Goal: Transaction & Acquisition: Book appointment/travel/reservation

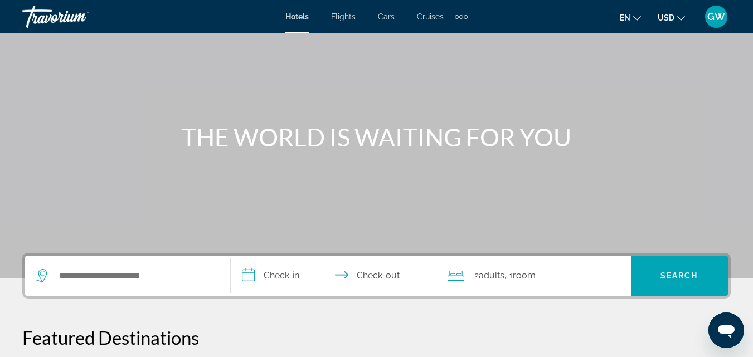
click at [132, 268] on div "Search widget" at bounding box center [127, 276] width 183 height 40
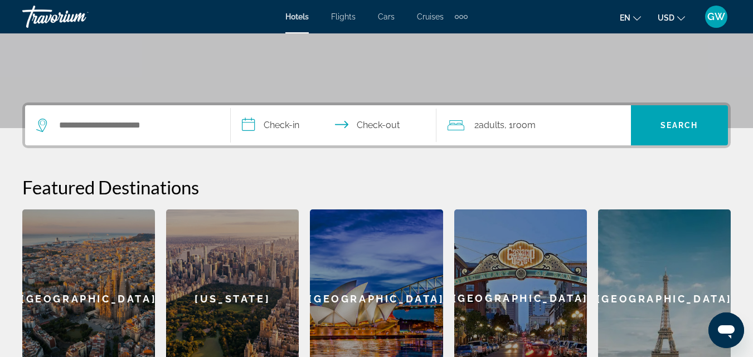
scroll to position [273, 0]
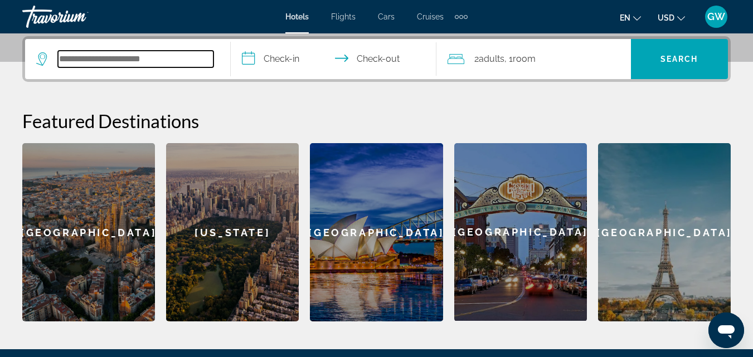
click at [119, 58] on input "Search widget" at bounding box center [136, 59] width 156 height 17
click at [146, 99] on div "**********" at bounding box center [376, 178] width 753 height 285
click at [127, 62] on input "Search widget" at bounding box center [136, 59] width 156 height 17
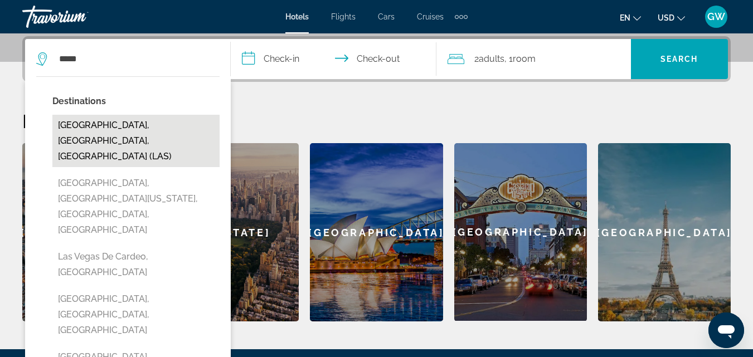
click at [84, 126] on button "[GEOGRAPHIC_DATA], [GEOGRAPHIC_DATA], [GEOGRAPHIC_DATA] (LAS)" at bounding box center [135, 141] width 167 height 52
type input "**********"
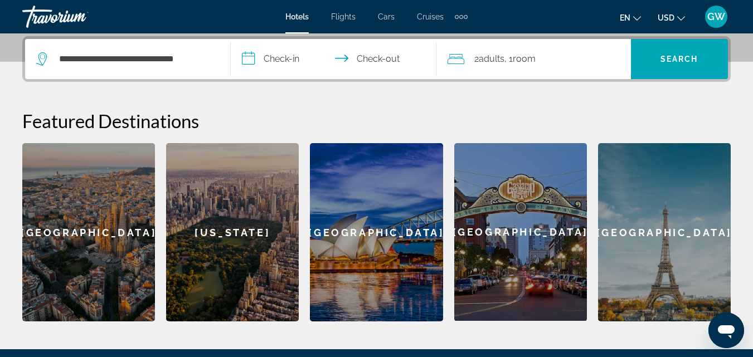
click at [275, 63] on input "**********" at bounding box center [336, 60] width 210 height 43
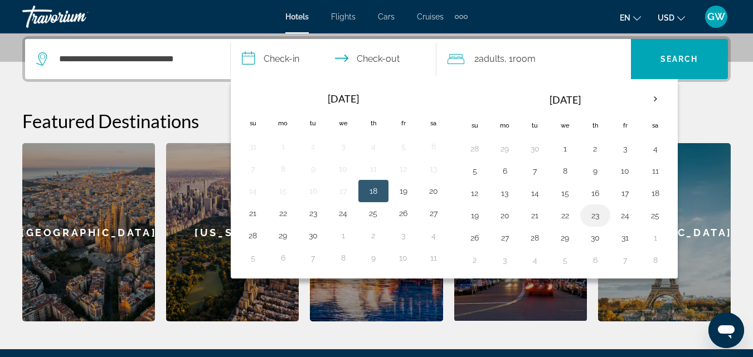
click at [596, 222] on button "23" at bounding box center [595, 216] width 18 height 16
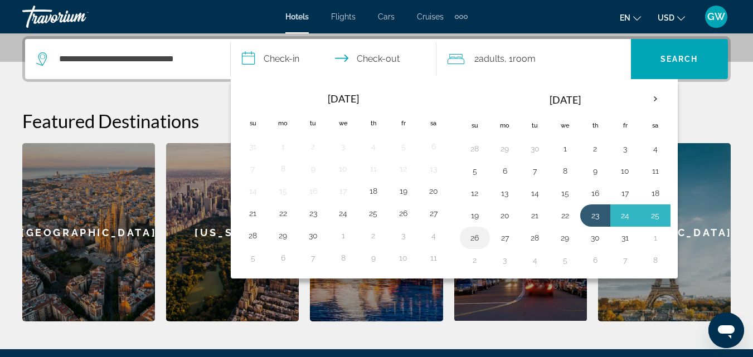
click at [478, 242] on button "26" at bounding box center [475, 238] width 18 height 16
type input "**********"
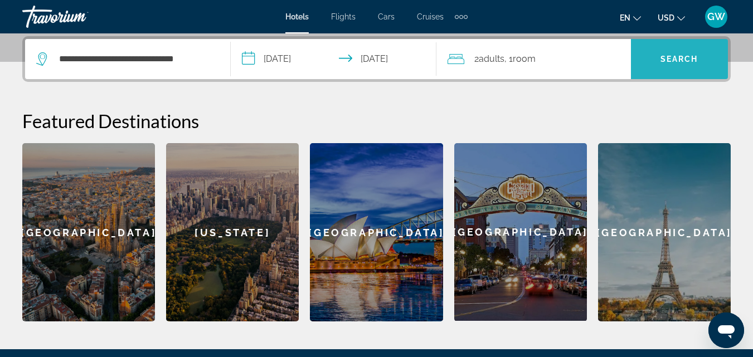
click at [671, 60] on span "Search" at bounding box center [679, 59] width 38 height 9
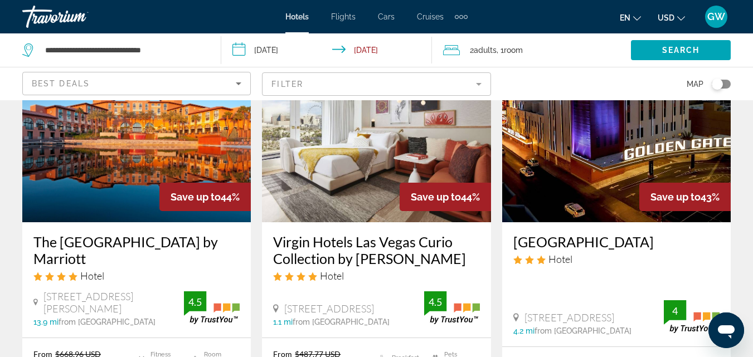
scroll to position [613, 0]
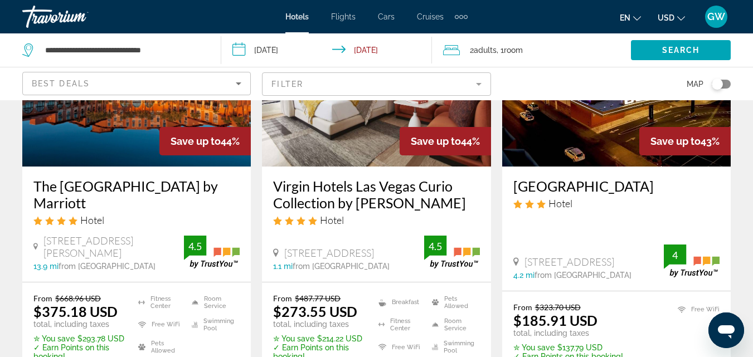
click at [363, 178] on h3 "Virgin Hotels Las Vegas Curio Collection by [PERSON_NAME]" at bounding box center [376, 194] width 206 height 33
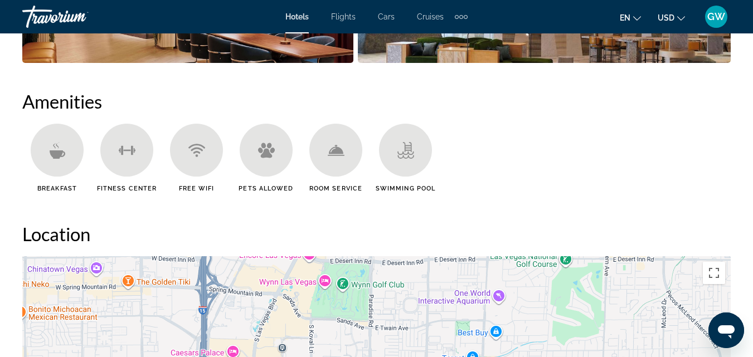
scroll to position [1059, 0]
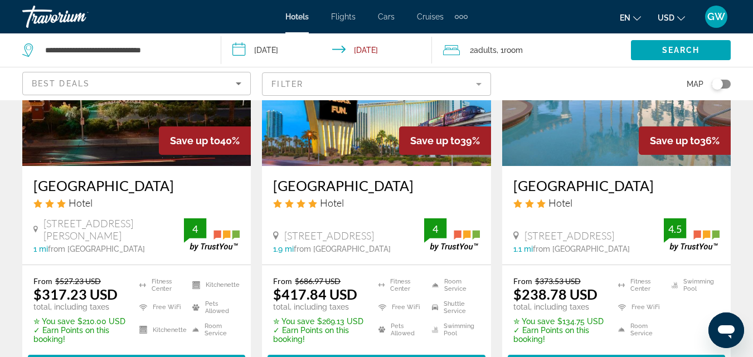
scroll to position [995, 0]
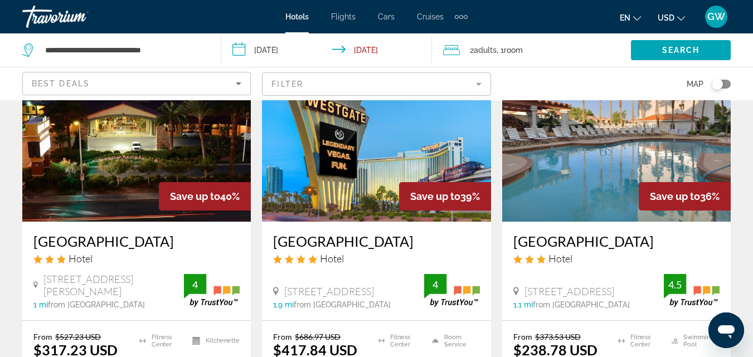
click at [343, 185] on img "Main content" at bounding box center [376, 132] width 229 height 178
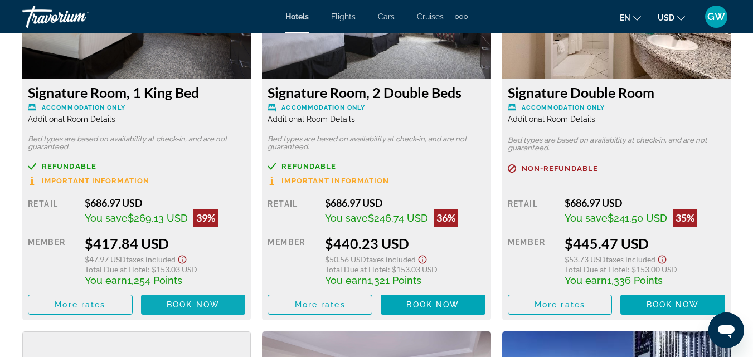
scroll to position [1839, 0]
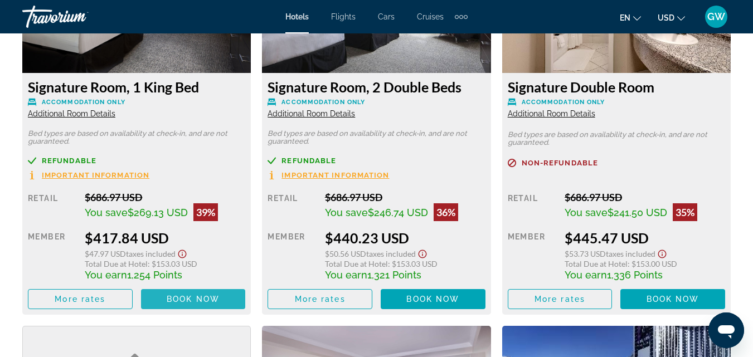
click at [187, 299] on span "Book now" at bounding box center [193, 299] width 53 height 9
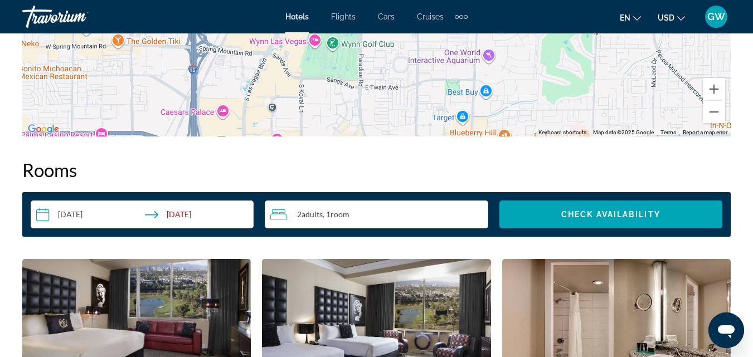
scroll to position [1449, 0]
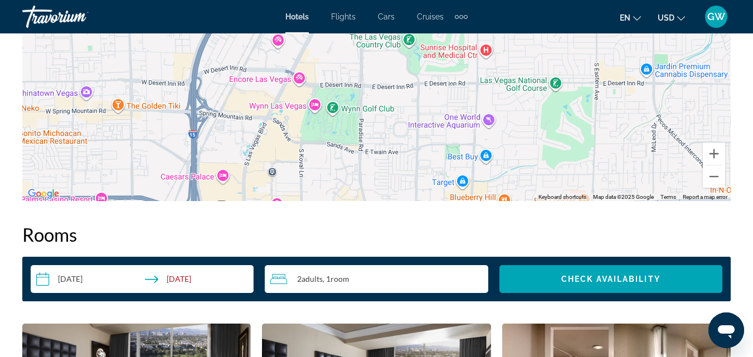
click at [177, 282] on input "**********" at bounding box center [144, 280] width 227 height 31
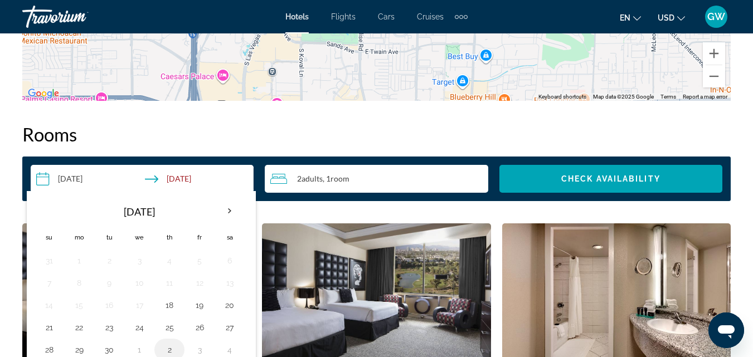
scroll to position [1616, 0]
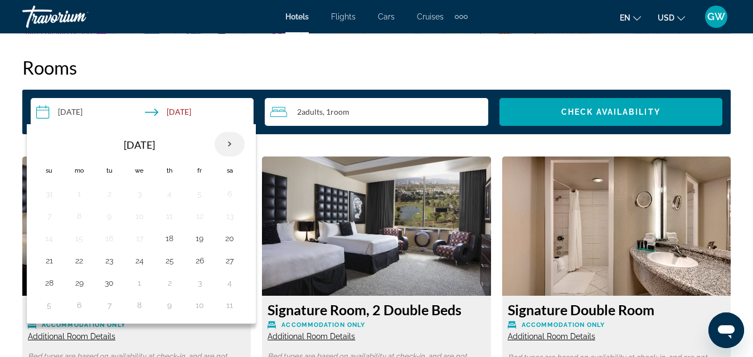
click at [230, 145] on th "Next month" at bounding box center [230, 144] width 30 height 25
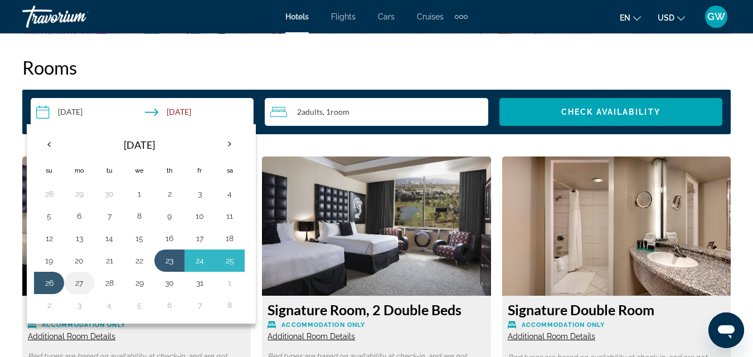
click at [79, 286] on button "27" at bounding box center [79, 283] width 18 height 16
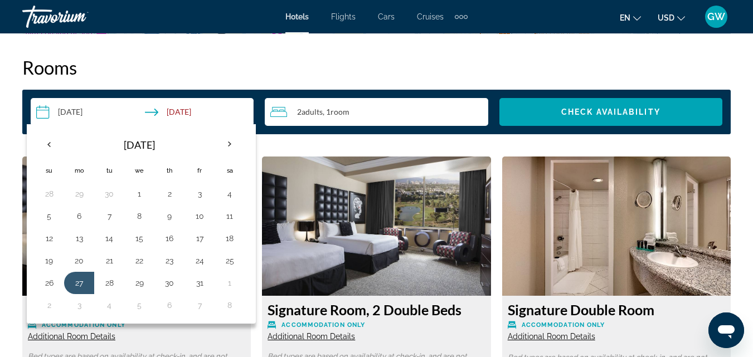
click at [187, 139] on th "[DATE]" at bounding box center [139, 145] width 150 height 27
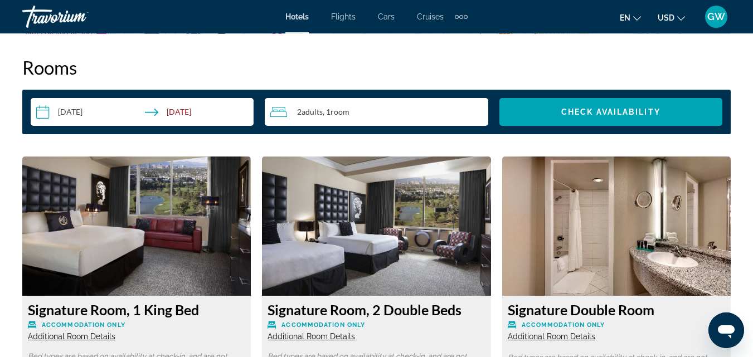
click at [44, 113] on input "**********" at bounding box center [144, 113] width 227 height 31
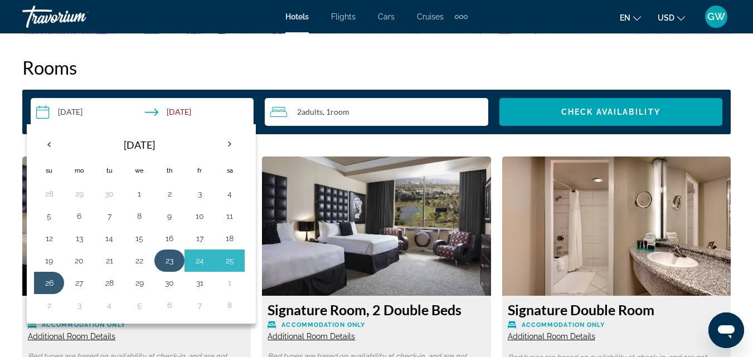
click at [162, 261] on button "23" at bounding box center [170, 261] width 18 height 16
click at [80, 286] on button "27" at bounding box center [79, 283] width 18 height 16
type input "**********"
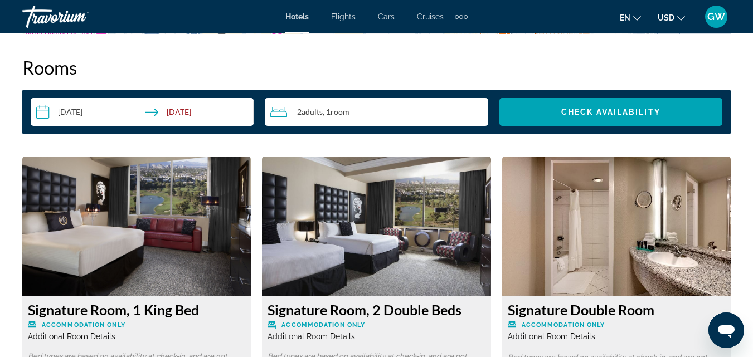
click at [172, 252] on img "Main content" at bounding box center [136, 226] width 229 height 139
click at [444, 65] on h2 "Rooms" at bounding box center [376, 67] width 708 height 22
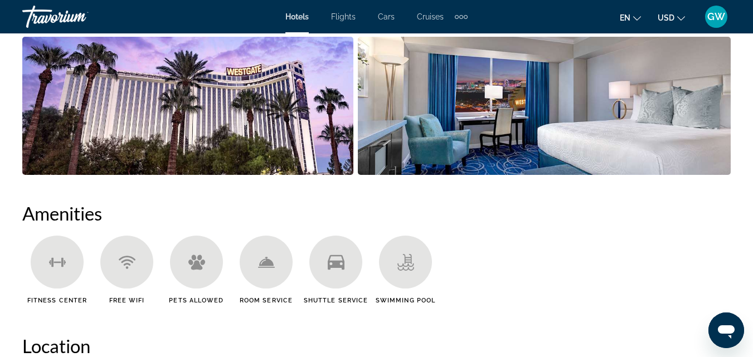
scroll to position [780, 0]
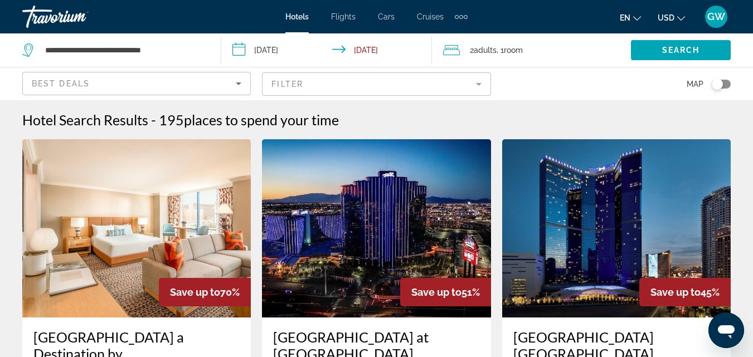
click at [600, 88] on div "Map" at bounding box center [616, 83] width 229 height 33
click at [305, 51] on input "**********" at bounding box center [328, 51] width 215 height 37
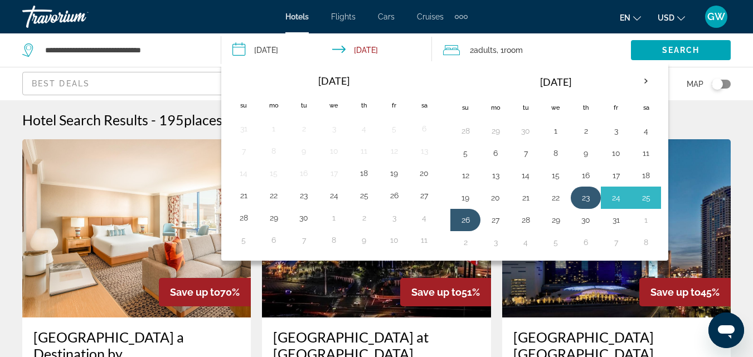
click at [587, 200] on button "23" at bounding box center [586, 198] width 18 height 16
click at [495, 220] on button "27" at bounding box center [496, 220] width 18 height 16
type input "**********"
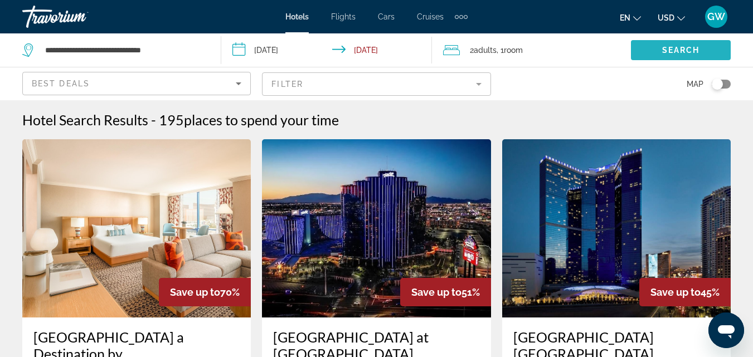
click at [669, 52] on span "Search" at bounding box center [681, 50] width 38 height 9
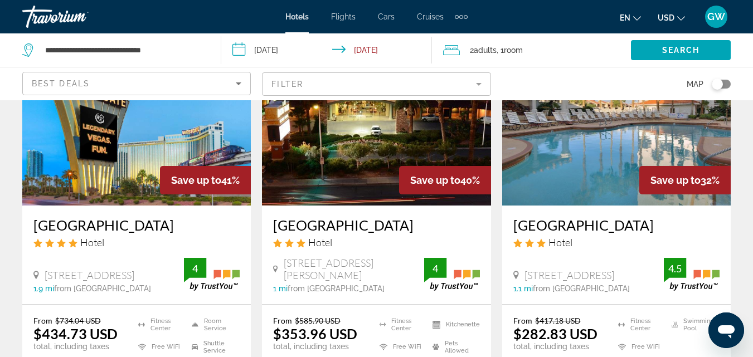
scroll to position [1003, 0]
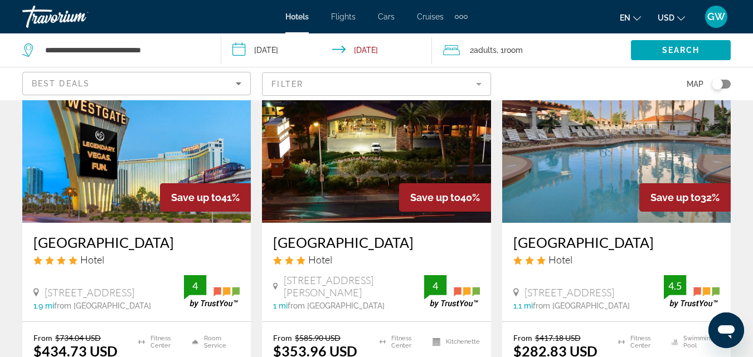
click at [93, 234] on h3 "[GEOGRAPHIC_DATA]" at bounding box center [136, 242] width 206 height 17
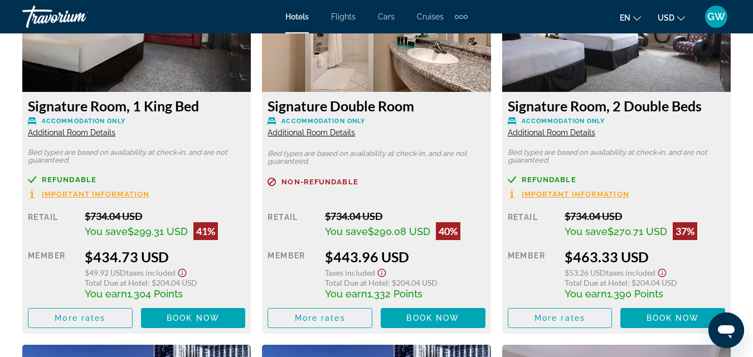
scroll to position [1839, 0]
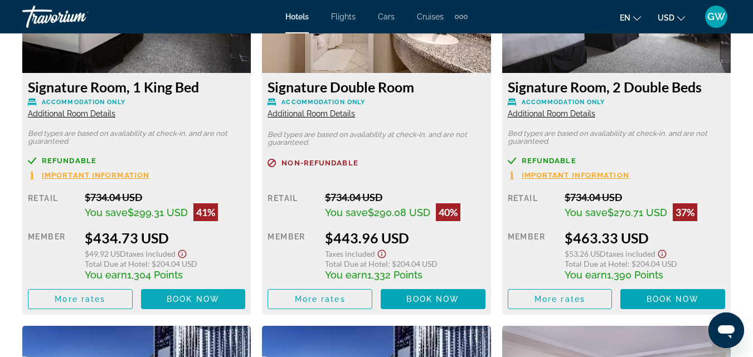
click at [200, 295] on span "Book now" at bounding box center [193, 299] width 53 height 9
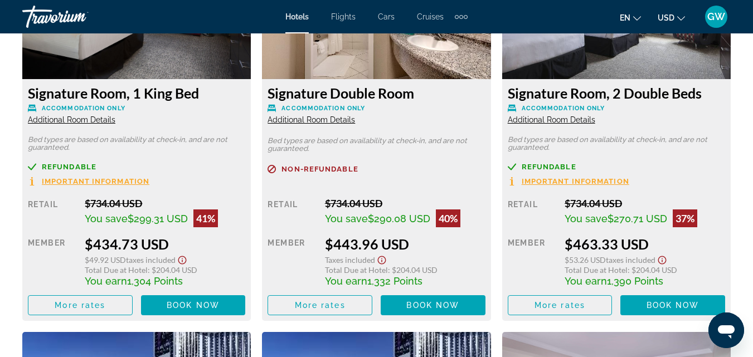
scroll to position [1841, 0]
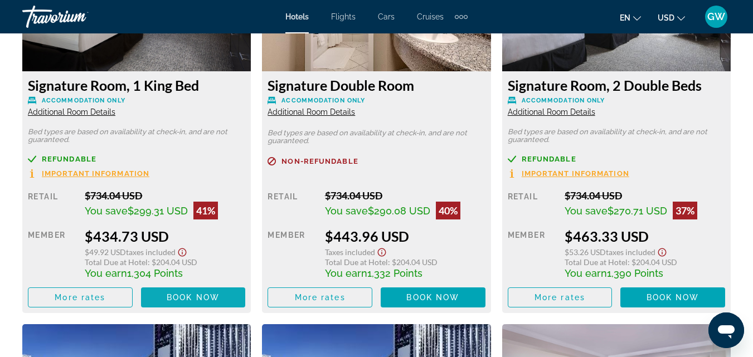
click at [200, 299] on span "Book now" at bounding box center [193, 297] width 53 height 9
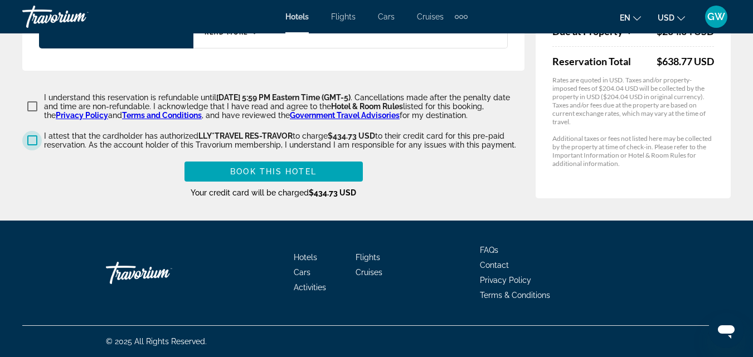
scroll to position [1708, 0]
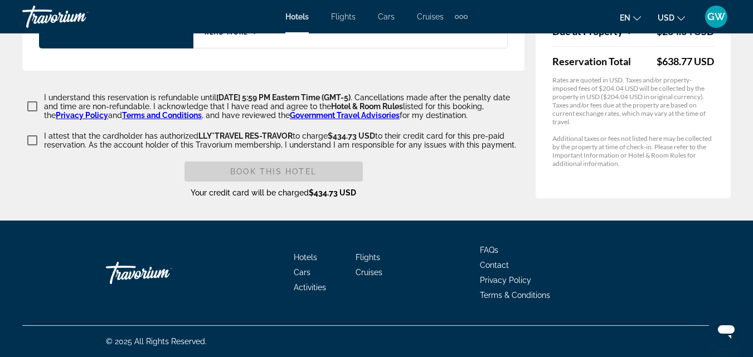
click at [309, 161] on div "I understand this reservation is refundable until [DATE] 5:59 PM Eastern Time (…" at bounding box center [273, 145] width 502 height 105
click at [51, 9] on div "Travorium" at bounding box center [77, 16] width 111 height 29
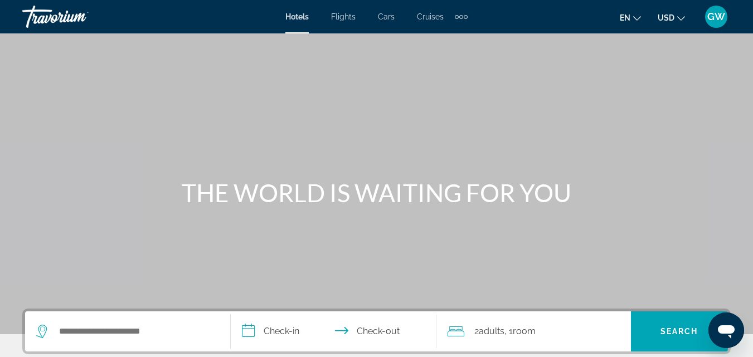
click at [714, 20] on span "GW" at bounding box center [716, 16] width 18 height 11
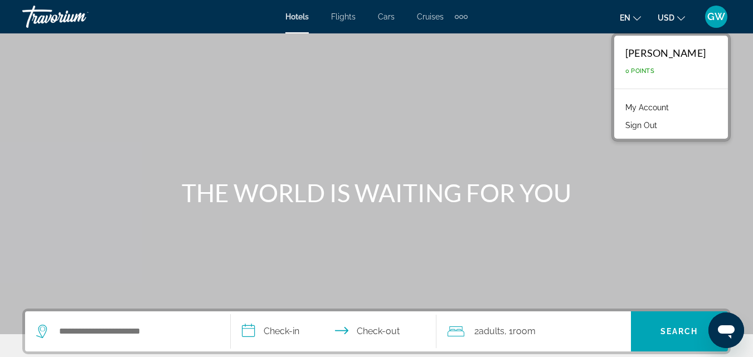
click at [674, 108] on link "My Account" at bounding box center [647, 107] width 55 height 14
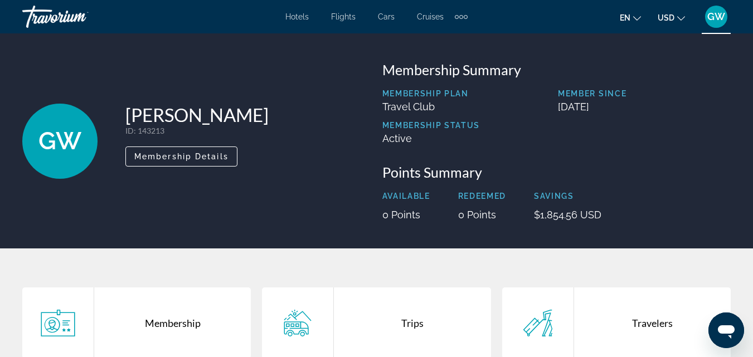
click at [715, 23] on div "GW" at bounding box center [716, 17] width 22 height 22
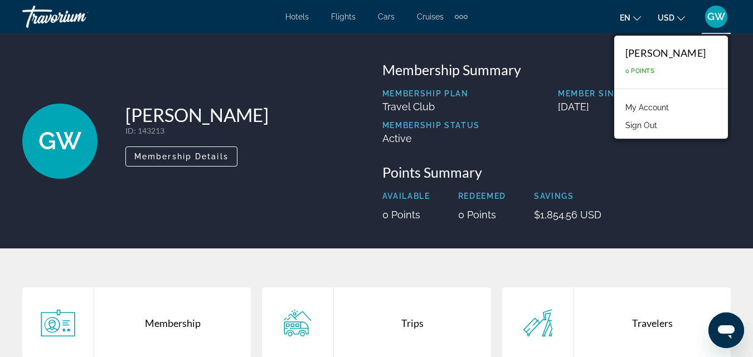
click at [436, 42] on div "[PERSON_NAME] ID : 143213 Secondary Member Membership Details Membership Summar…" at bounding box center [376, 140] width 753 height 215
